Goal: Go to known website: Access a specific website the user already knows

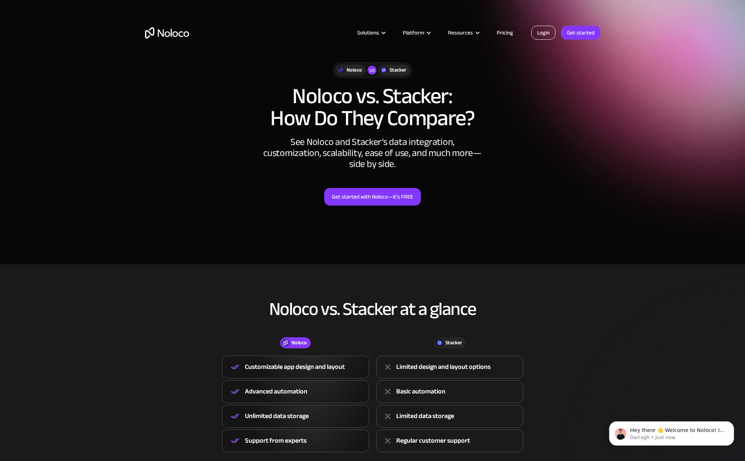
click at [546, 37] on link "Login" at bounding box center [543, 33] width 24 height 14
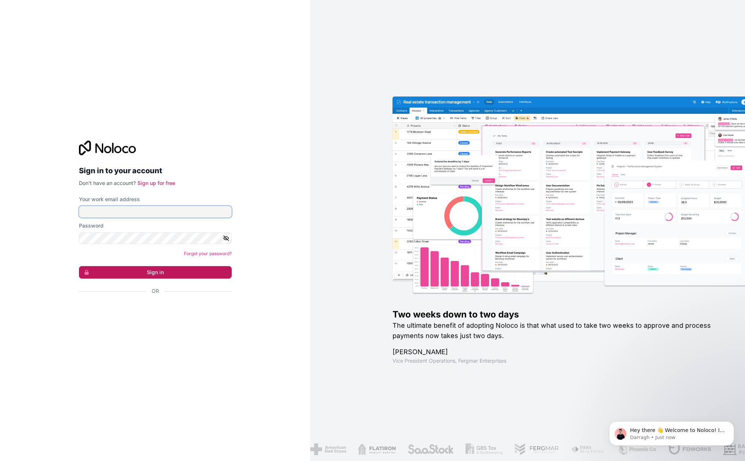
type input "[EMAIL_ADDRESS][DOMAIN_NAME]"
click at [147, 268] on button "Sign in" at bounding box center [155, 272] width 153 height 12
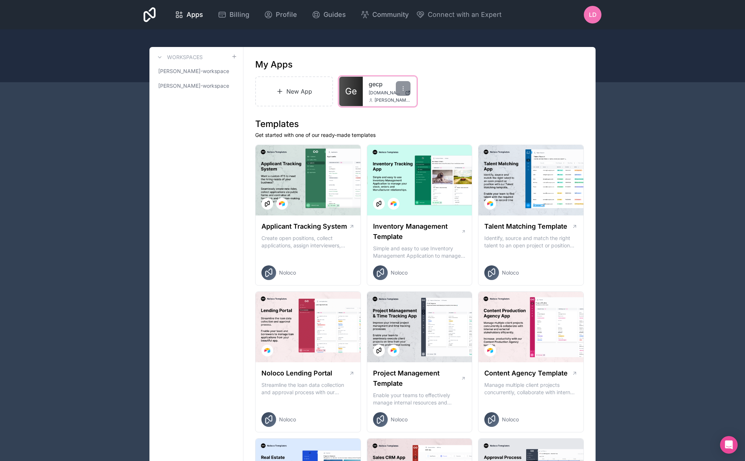
click at [358, 89] on link "Ge" at bounding box center [350, 91] width 23 height 29
